Goal: Transaction & Acquisition: Obtain resource

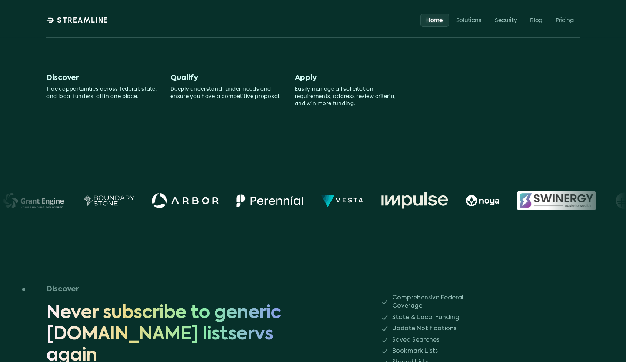
scroll to position [220, 0]
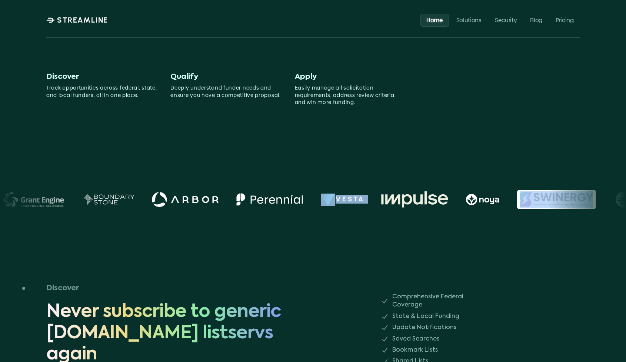
drag, startPoint x: 408, startPoint y: 196, endPoint x: 253, endPoint y: 179, distance: 155.5
click at [253, 179] on div "VESTA [PERSON_NAME]" at bounding box center [313, 199] width 626 height 101
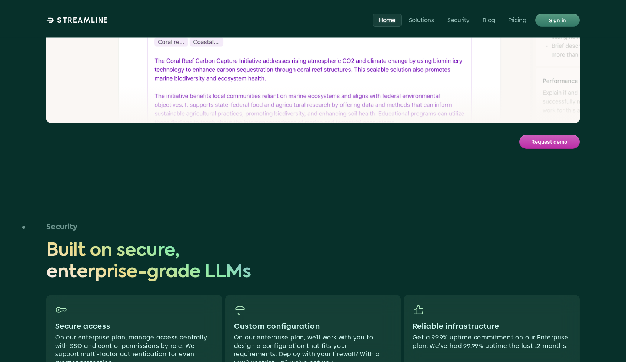
scroll to position [2014, 0]
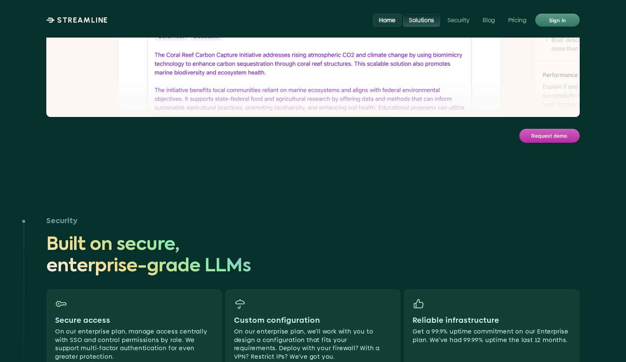
click at [426, 22] on p "Solutions" at bounding box center [421, 19] width 25 height 7
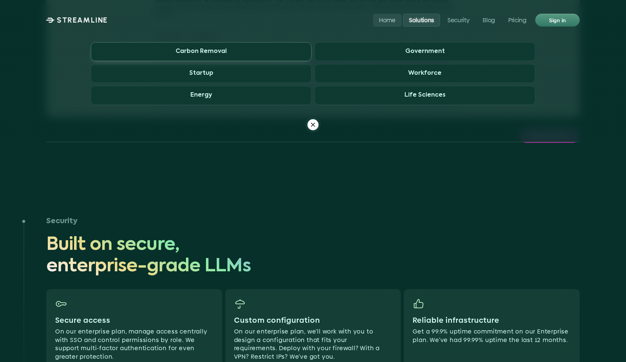
click at [215, 49] on h3 "Carbon Removal" at bounding box center [201, 51] width 51 height 7
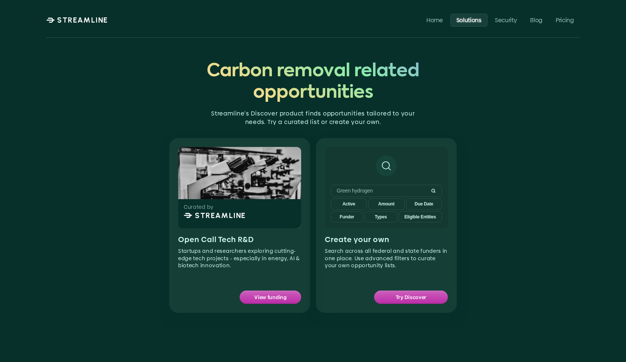
scroll to position [432, 0]
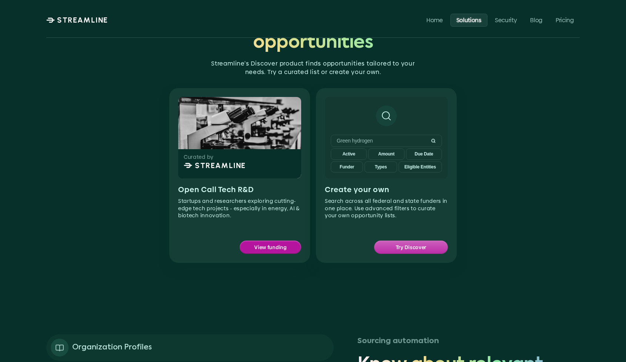
click at [279, 252] on p "View funding" at bounding box center [270, 248] width 33 height 10
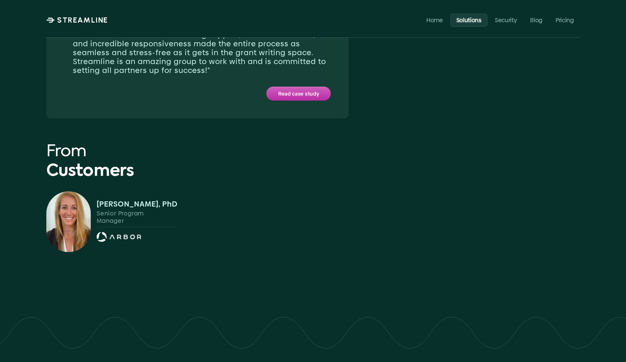
scroll to position [1965, 0]
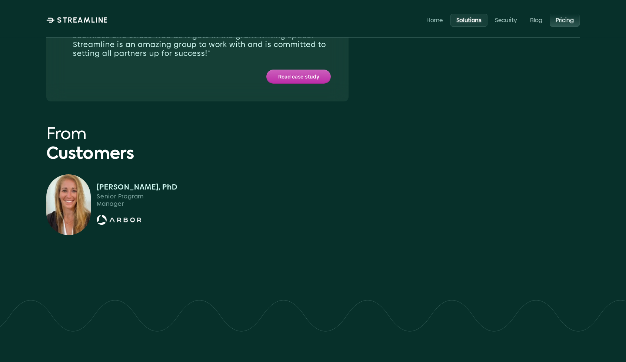
click at [557, 19] on p "Pricing" at bounding box center [565, 19] width 18 height 7
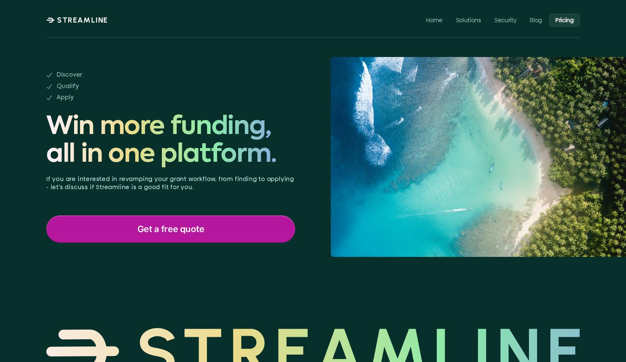
click at [148, 232] on p "Get a free quote" at bounding box center [170, 230] width 67 height 10
